Goal: Use online tool/utility: Utilize a website feature to perform a specific function

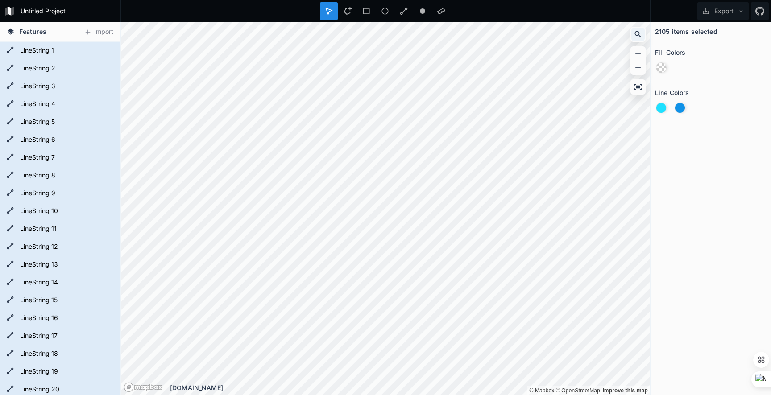
click at [639, 36] on icon at bounding box center [638, 34] width 9 height 9
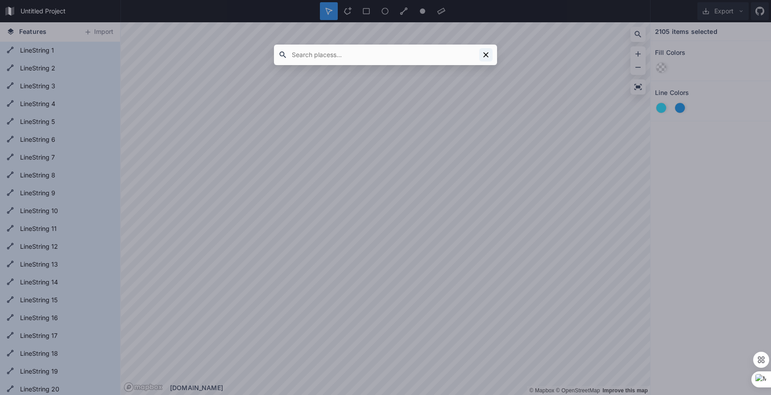
click at [488, 54] on icon at bounding box center [486, 54] width 9 height 9
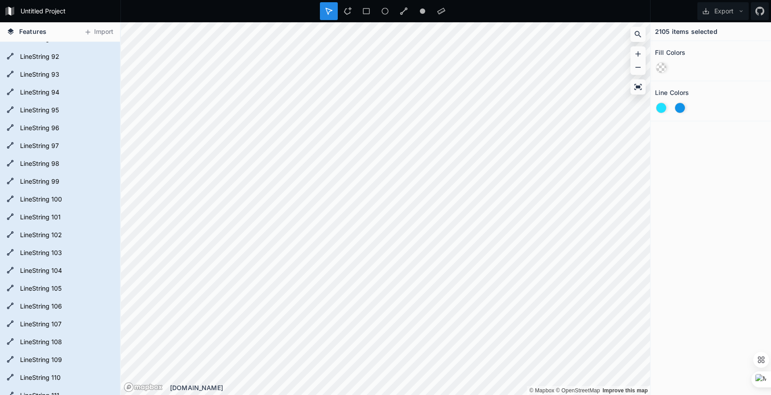
scroll to position [1661, 0]
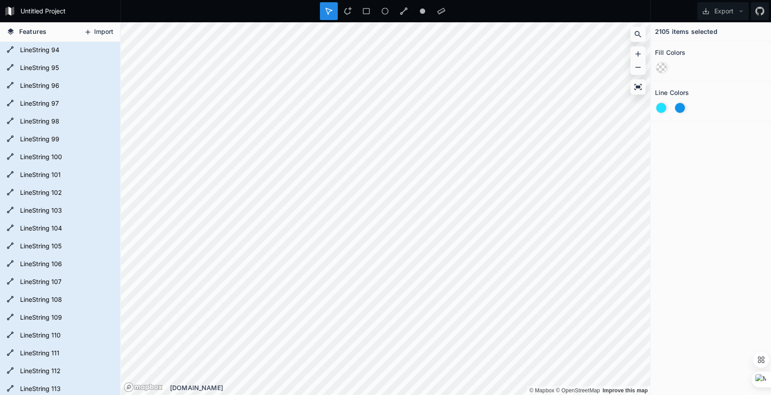
click at [95, 32] on button "Import" at bounding box center [98, 32] width 38 height 14
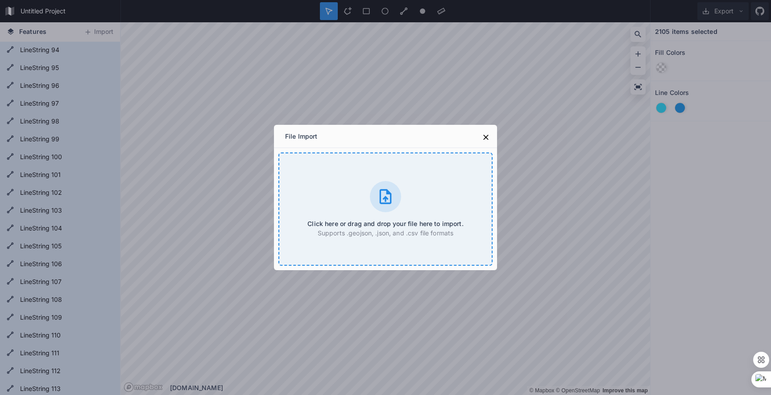
click at [374, 203] on div at bounding box center [385, 196] width 31 height 31
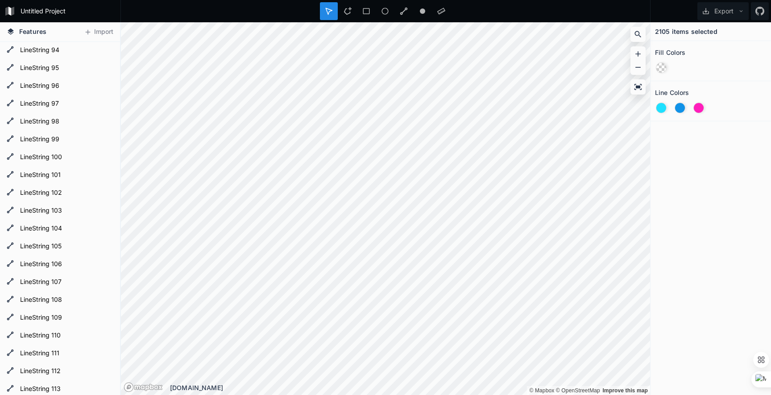
click at [565, 395] on html "Untitled Project Export Features Import LineString 118 LineString 117 LineStrin…" at bounding box center [385, 197] width 771 height 395
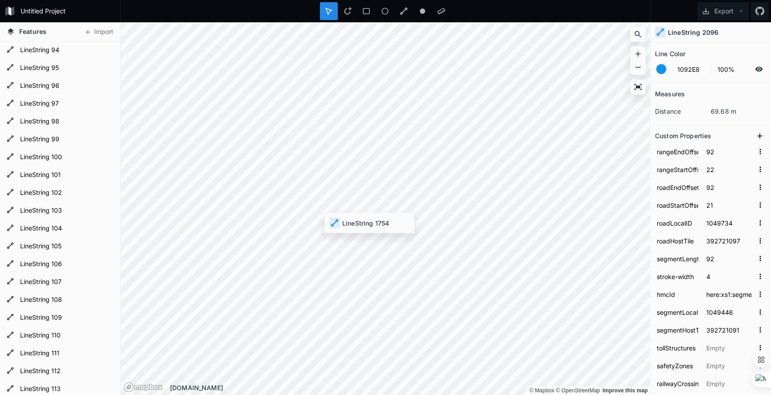
type input "1EE0FF"
type input "21"
type input "0"
type input "21"
type input "0"
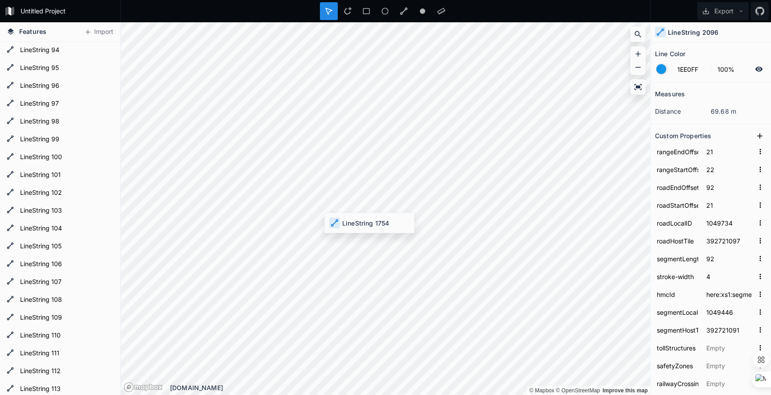
type input "1050310"
type input "392721091"
type input "1092E8"
type input "92"
type input "22"
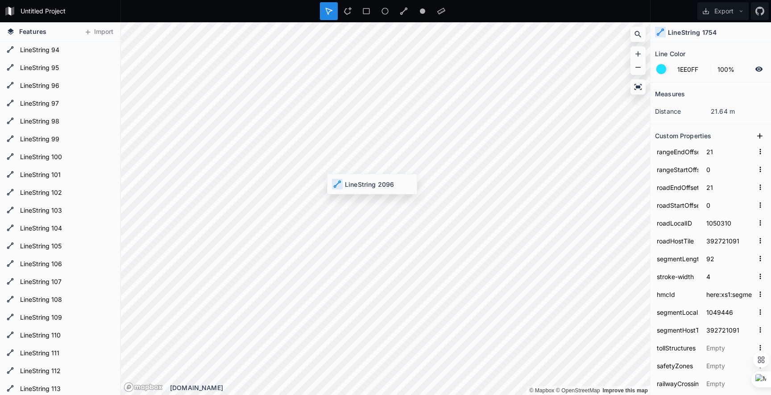
type input "92"
type input "21"
type input "1049734"
type input "392721097"
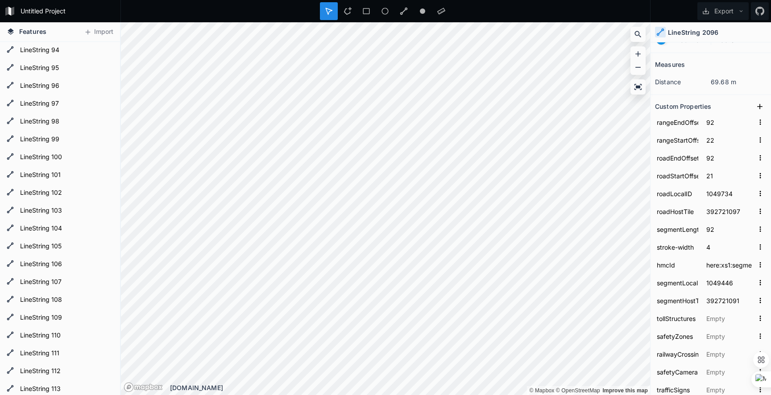
scroll to position [30, 0]
type input "1EE0FF"
type input "22"
type input "21"
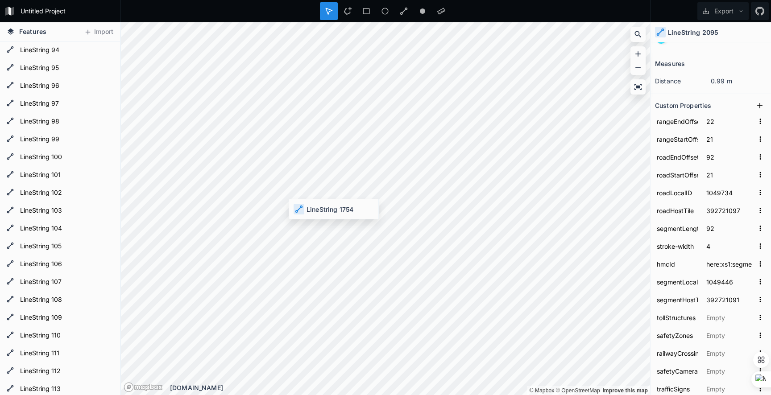
type input "0"
type input "21"
type input "0"
type input "1050310"
type input "392721091"
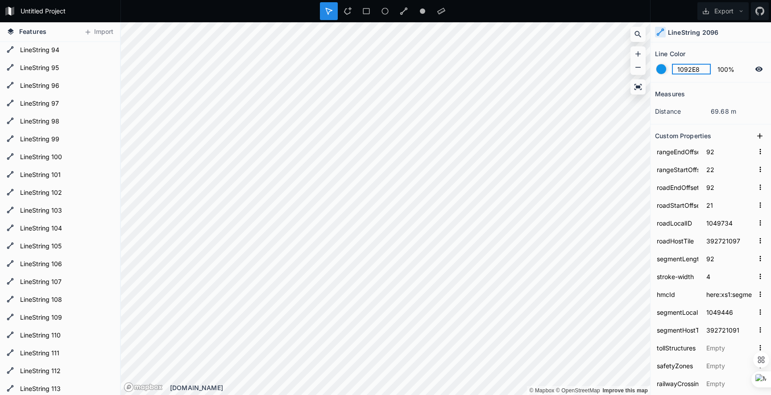
click at [683, 71] on input "1092E8" at bounding box center [691, 69] width 39 height 11
click at [660, 70] on div at bounding box center [661, 69] width 10 height 10
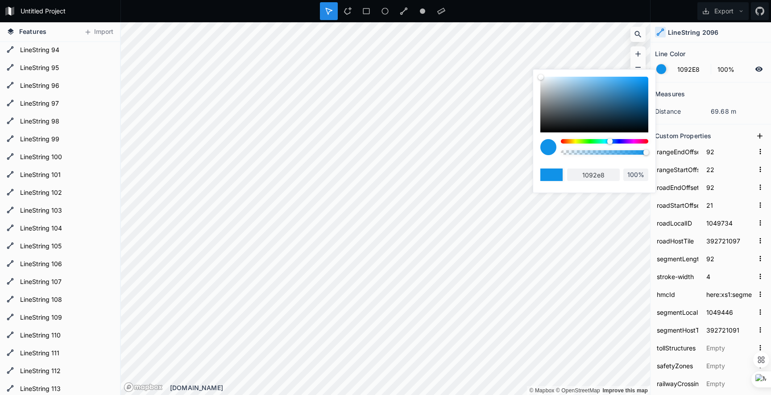
click at [640, 140] on div at bounding box center [604, 141] width 87 height 4
type input "E81071"
type input "e81071"
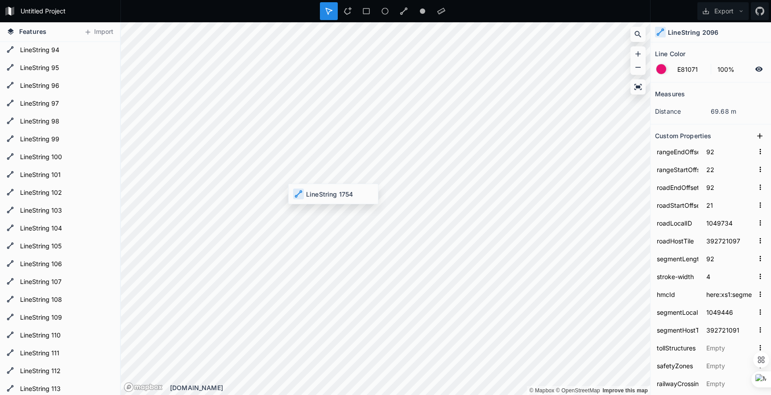
type input "1EE0FF"
type input "21"
type input "0"
type input "21"
type input "0"
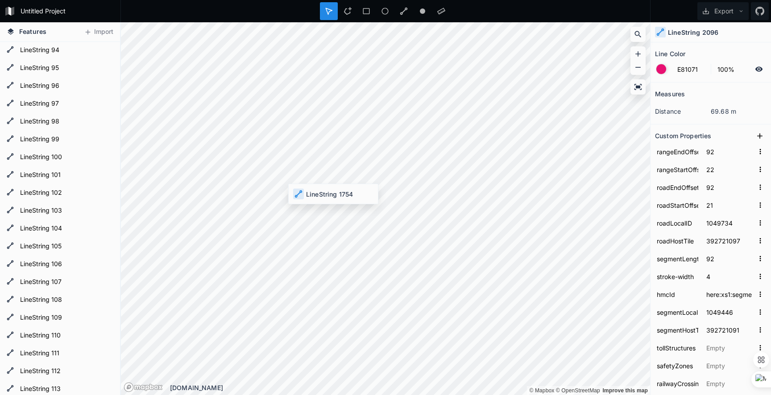
type input "1050310"
type input "392721091"
click at [661, 67] on div at bounding box center [661, 69] width 10 height 10
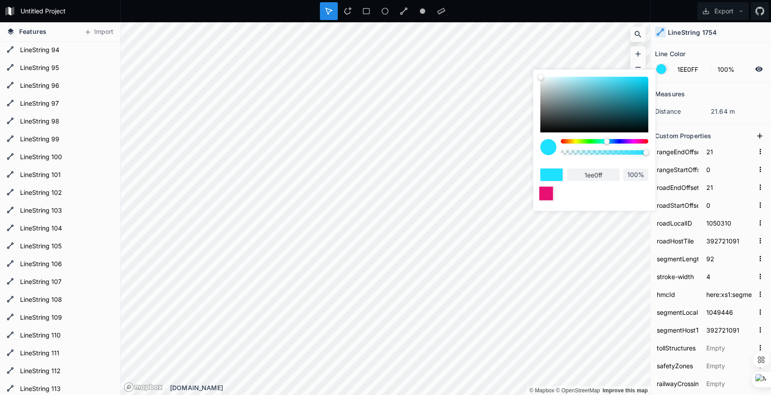
click at [544, 193] on div at bounding box center [546, 194] width 14 height 14
type input "E81071"
type input "e81071"
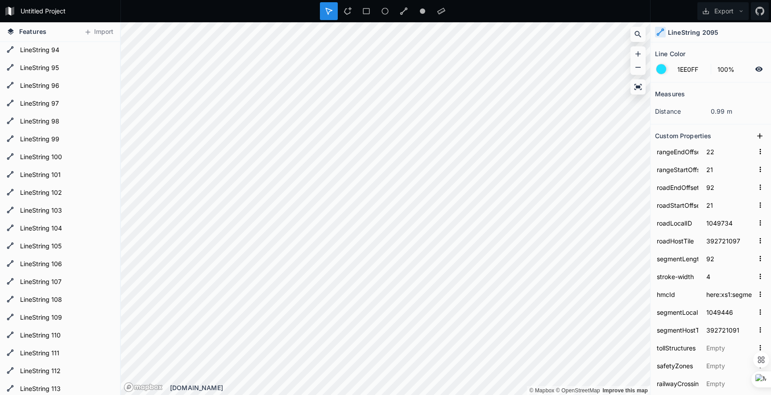
click at [661, 71] on div at bounding box center [661, 69] width 10 height 10
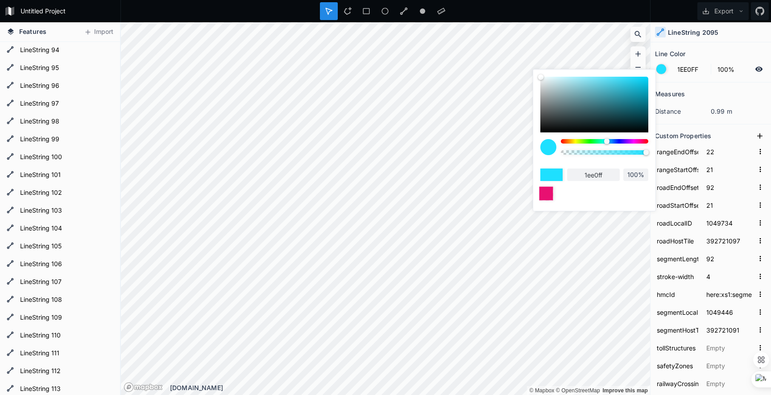
click at [545, 193] on div at bounding box center [546, 194] width 14 height 14
type input "E81071"
type input "e81071"
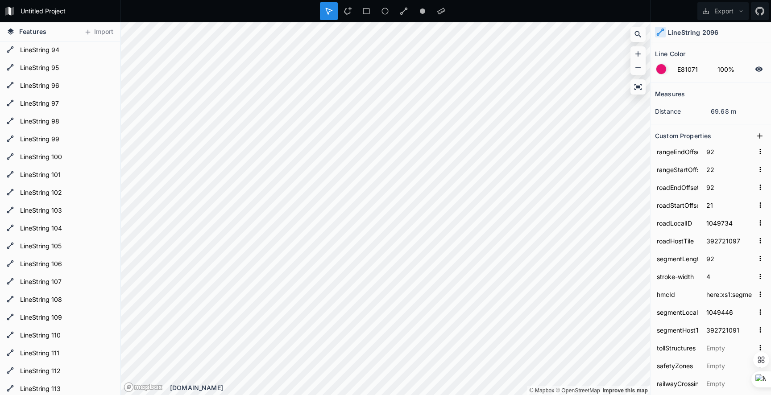
click at [759, 68] on icon at bounding box center [760, 68] width 8 height 5
click at [759, 68] on icon at bounding box center [759, 69] width 8 height 8
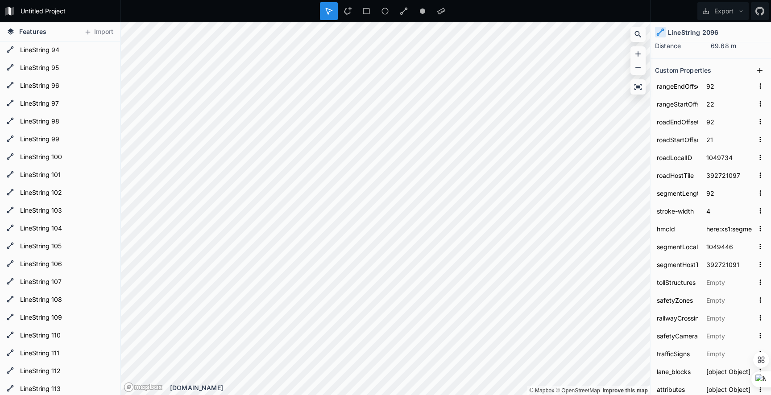
scroll to position [118, 0]
